Goal: Transaction & Acquisition: Book appointment/travel/reservation

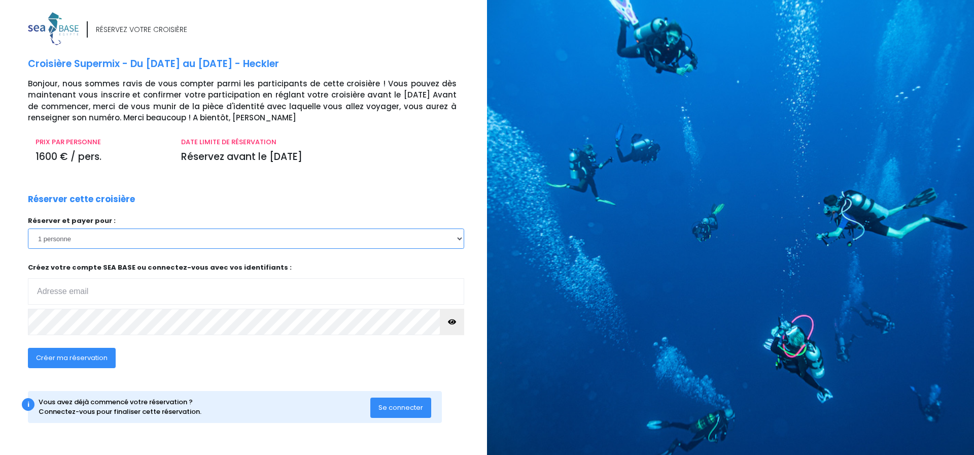
click at [208, 240] on select "1 personne 2 personnes" at bounding box center [246, 238] width 436 height 20
select select "2"
click at [28, 228] on select "1 personne 2 personnes" at bounding box center [246, 238] width 436 height 20
click at [206, 207] on div "Réserver cette croisière Réserver et payer pour : 1 personne 2 personnes Votre …" at bounding box center [246, 287] width 452 height 188
click at [106, 287] on input "email" at bounding box center [246, 291] width 436 height 26
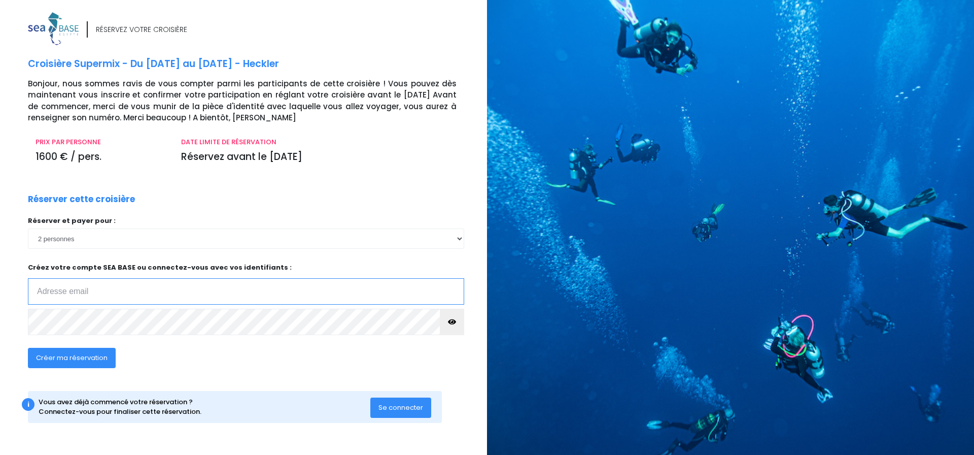
type input "[PERSON_NAME][EMAIL_ADDRESS][DOMAIN_NAME]"
click at [454, 326] on button "button" at bounding box center [452, 322] width 24 height 26
click at [90, 358] on span "Créer ma réservation" at bounding box center [72, 358] width 72 height 10
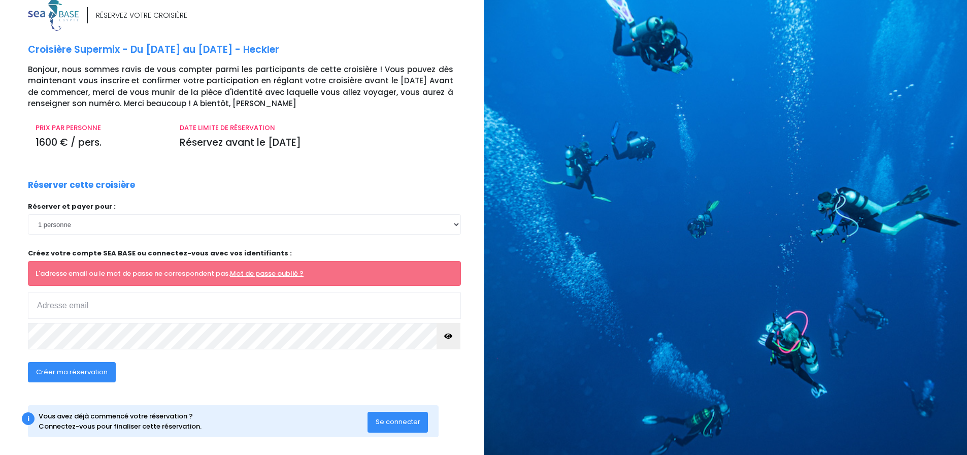
scroll to position [22, 0]
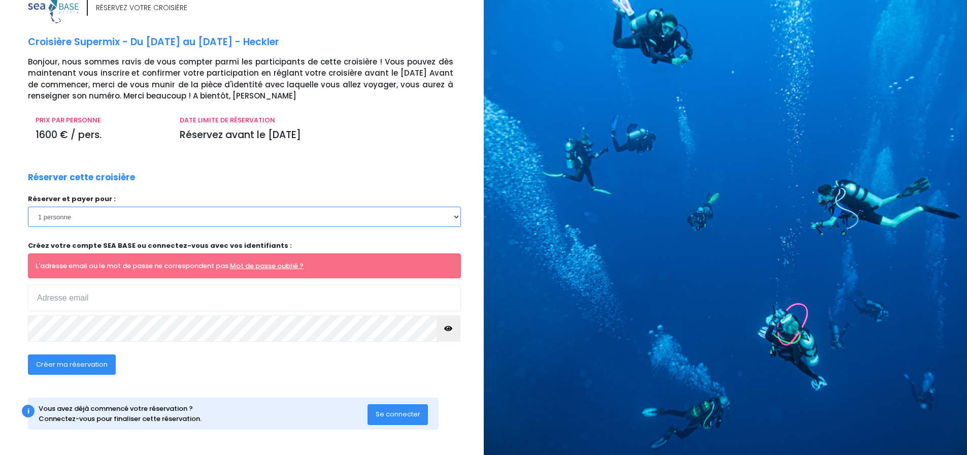
click at [121, 218] on select "1 personne 2 personnes" at bounding box center [244, 217] width 433 height 20
select select "2"
click at [28, 207] on select "1 personne 2 personnes" at bounding box center [244, 217] width 433 height 20
click at [129, 294] on input "email" at bounding box center [244, 298] width 433 height 26
drag, startPoint x: 67, startPoint y: 247, endPoint x: 163, endPoint y: 244, distance: 96.5
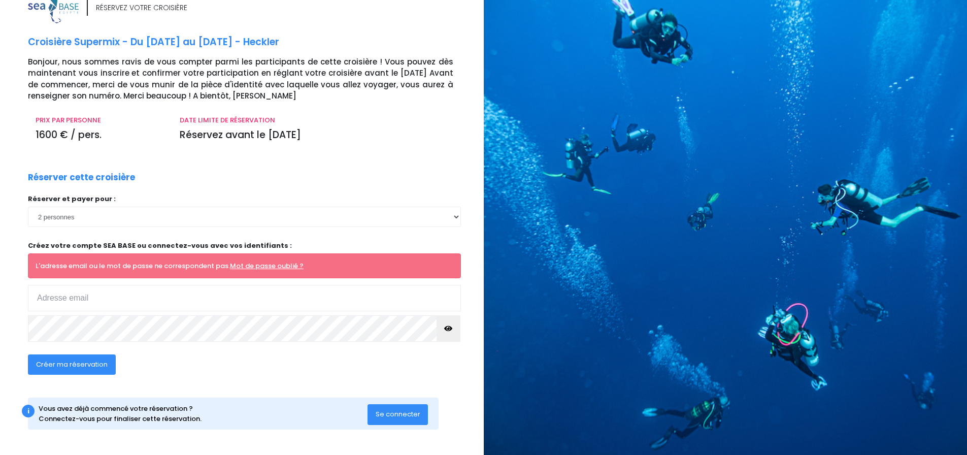
click at [163, 244] on p "Créez votre compte SEA BASE ou connectez-vous avec vos identifiants :" at bounding box center [244, 246] width 433 height 10
drag, startPoint x: 82, startPoint y: 408, endPoint x: 245, endPoint y: 417, distance: 163.1
click at [200, 422] on div "Vous avez déjà commencé votre réservation ? Connectez-vous pour finaliser cette…" at bounding box center [203, 413] width 329 height 20
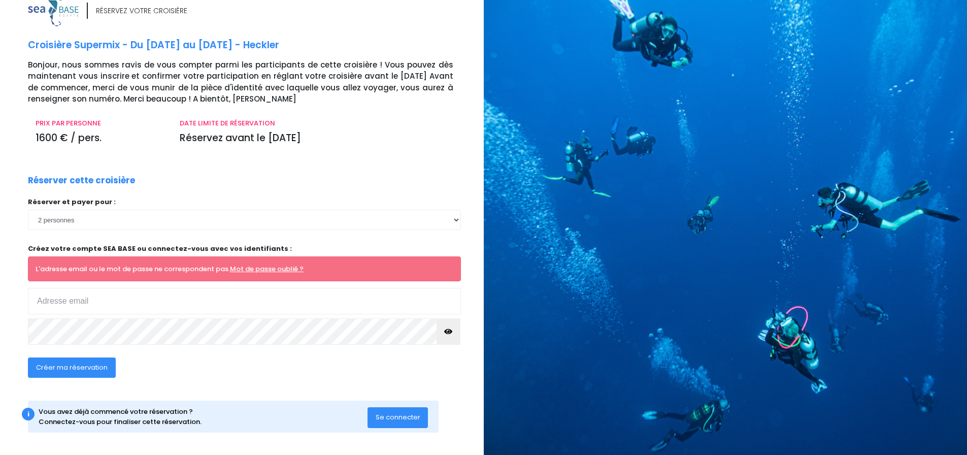
scroll to position [0, 0]
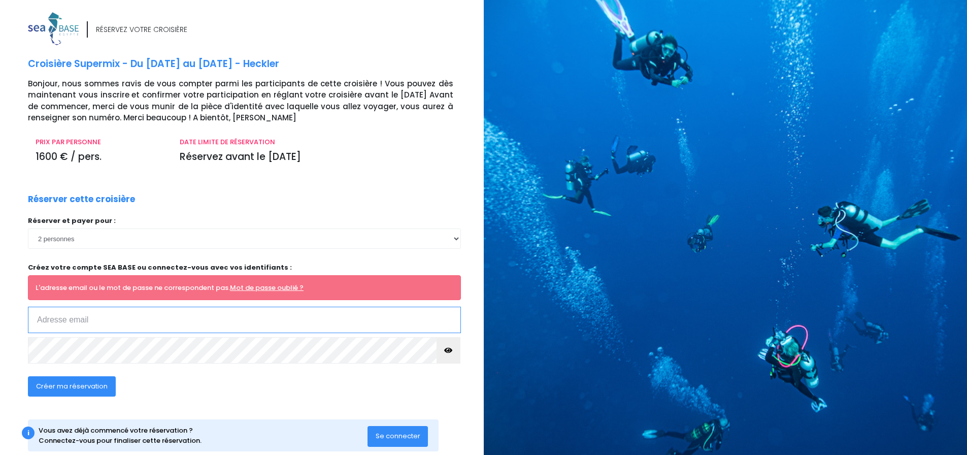
click at [109, 324] on input "email" at bounding box center [244, 320] width 433 height 26
click at [105, 285] on div "L'adresse email ou le mot de passe ne correspondent pas. Mot de passe oublié ?" at bounding box center [244, 287] width 433 height 25
drag, startPoint x: 65, startPoint y: 266, endPoint x: 264, endPoint y: 270, distance: 199.5
click at [264, 270] on p "Créez votre compte SEA BASE ou connectez-vous avec vos identifiants :" at bounding box center [244, 267] width 433 height 10
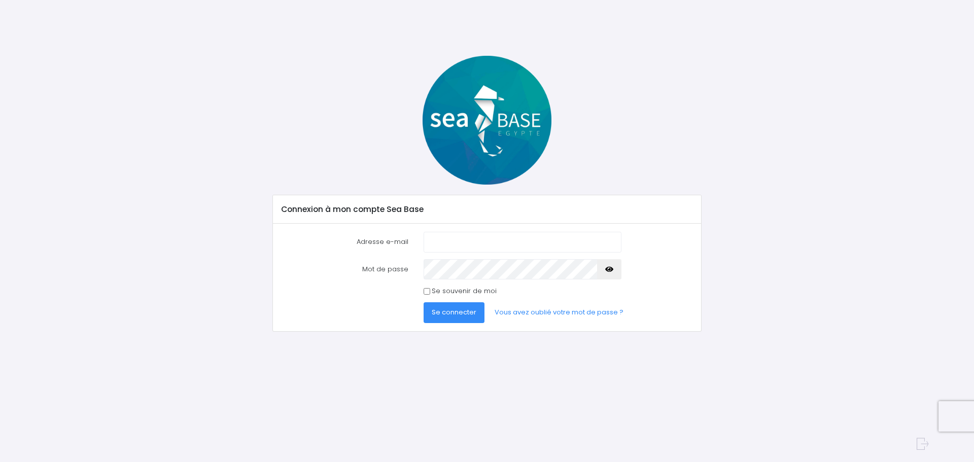
drag, startPoint x: 425, startPoint y: 242, endPoint x: 472, endPoint y: 250, distance: 47.9
click at [428, 242] on input "Adresse e-mail" at bounding box center [523, 242] width 198 height 20
type input "[EMAIL_ADDRESS][DOMAIN_NAME]"
click at [609, 269] on icon "button" at bounding box center [609, 269] width 8 height 0
click at [463, 315] on span "Se connecter" at bounding box center [454, 313] width 45 height 10
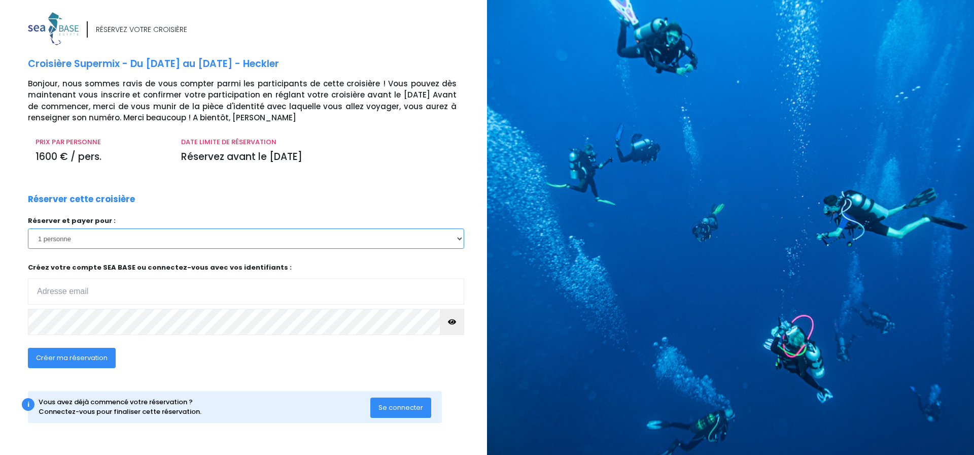
click at [80, 239] on select "1 personne 2 personnes" at bounding box center [246, 238] width 436 height 20
select select "2"
click at [28, 228] on select "1 personne 2 personnes" at bounding box center [246, 238] width 436 height 20
drag, startPoint x: 97, startPoint y: 401, endPoint x: 194, endPoint y: 402, distance: 96.9
click at [194, 402] on div "Vous avez déjà commencé votre réservation ? Connectez-vous pour finaliser cette…" at bounding box center [205, 407] width 332 height 20
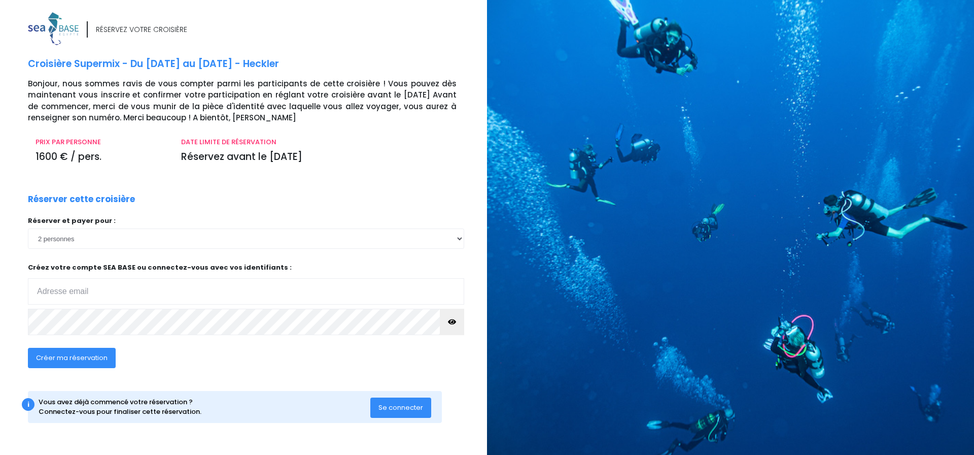
click at [214, 413] on div "Vous avez déjà commencé votre réservation ? Connectez-vous pour finaliser cette…" at bounding box center [205, 407] width 332 height 20
click at [97, 360] on span "Créer ma réservation" at bounding box center [72, 358] width 72 height 10
click at [111, 294] on input "email" at bounding box center [246, 291] width 436 height 26
type input "s.moranne@orange.fr"
click at [86, 356] on span "Créer ma réservation" at bounding box center [72, 358] width 72 height 10
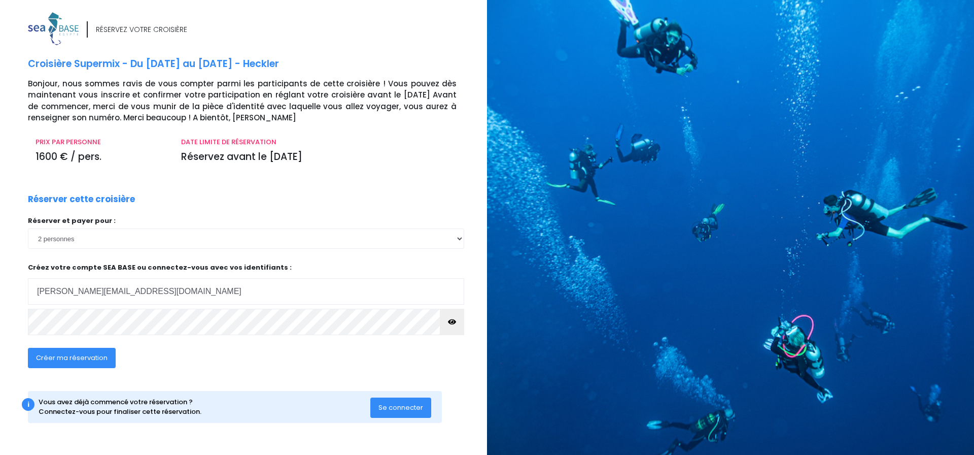
click at [84, 359] on span "Créer ma réservation" at bounding box center [72, 358] width 72 height 10
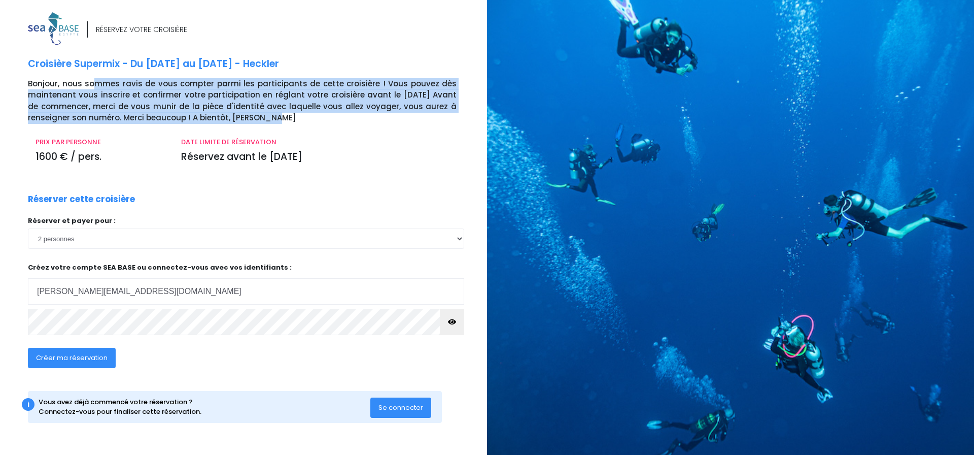
drag, startPoint x: 101, startPoint y: 83, endPoint x: 435, endPoint y: 128, distance: 337.4
click at [450, 114] on p "Bonjour, nous sommes ravis de vous compter parmi les participants de cette croi…" at bounding box center [254, 101] width 452 height 46
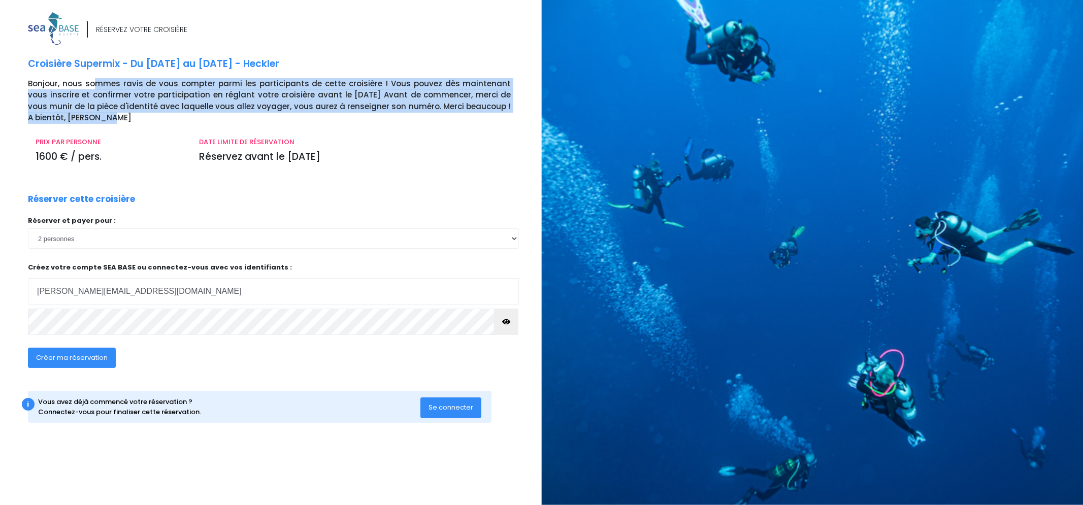
drag, startPoint x: 131, startPoint y: 401, endPoint x: 205, endPoint y: 397, distance: 73.7
click at [205, 397] on div "Vous avez déjà commencé votre réservation ? Connectez-vous pour finaliser cette…" at bounding box center [230, 407] width 382 height 20
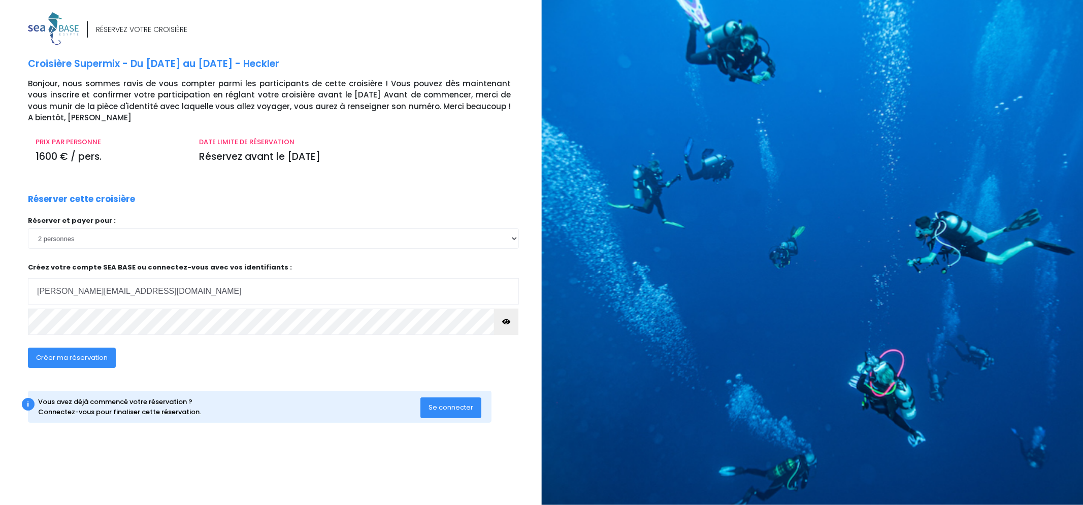
click at [188, 430] on div "RÉSERVEZ VOTRE CROISIÈRE Croisière Supermix - Du 04/10/25 au 11/10/25 - Heckler…" at bounding box center [280, 227] width 521 height 431
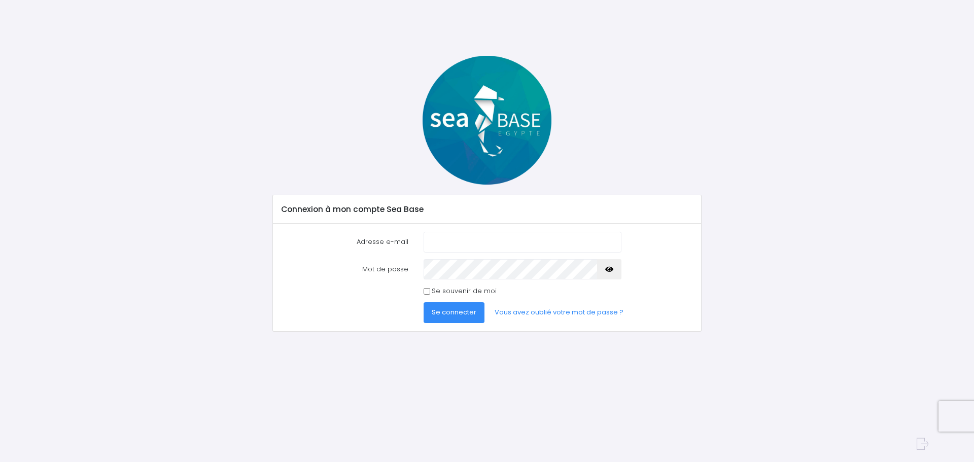
click at [484, 130] on img at bounding box center [487, 120] width 129 height 129
